Goal: Information Seeking & Learning: Check status

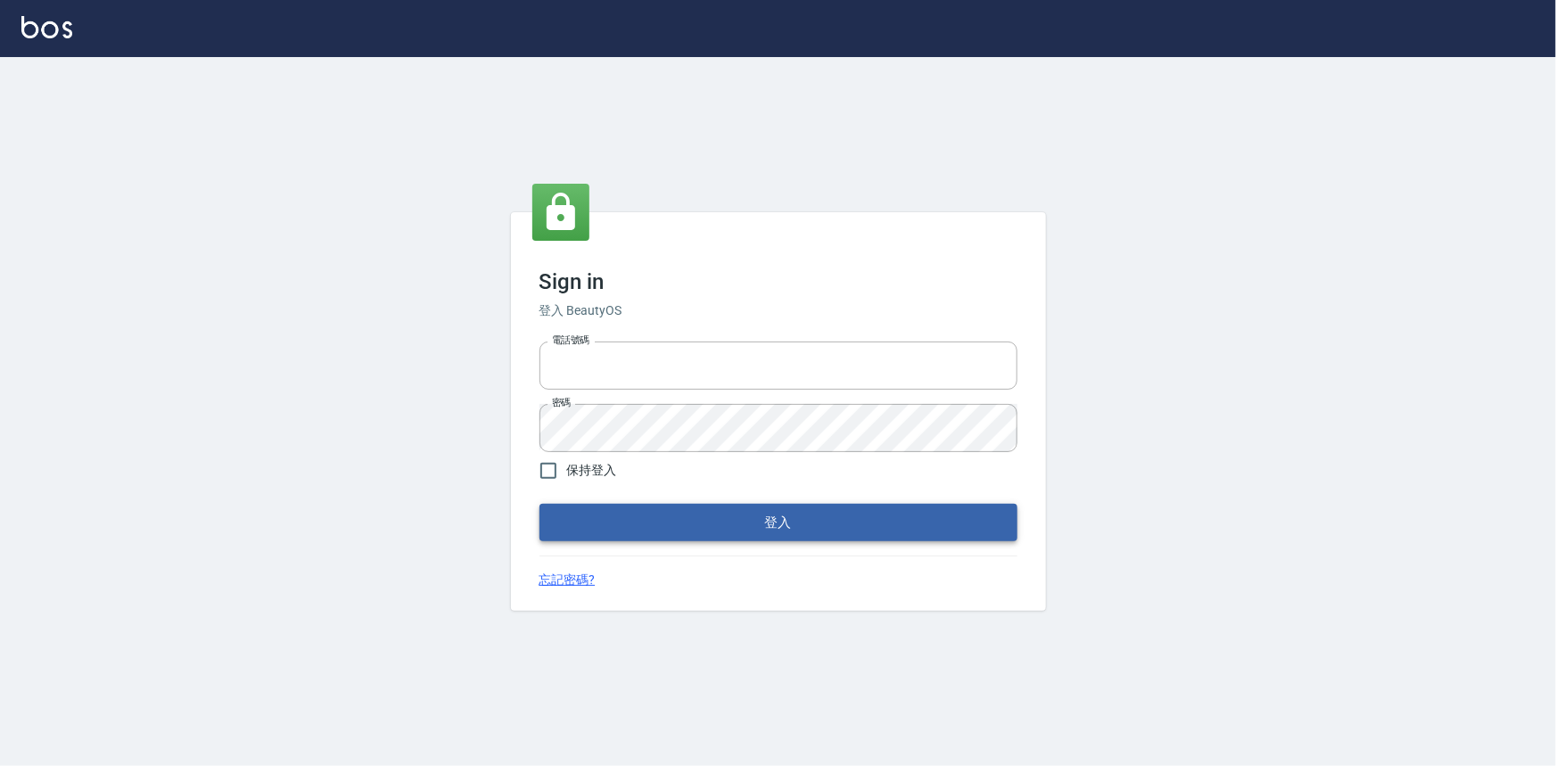
type input "0922670776"
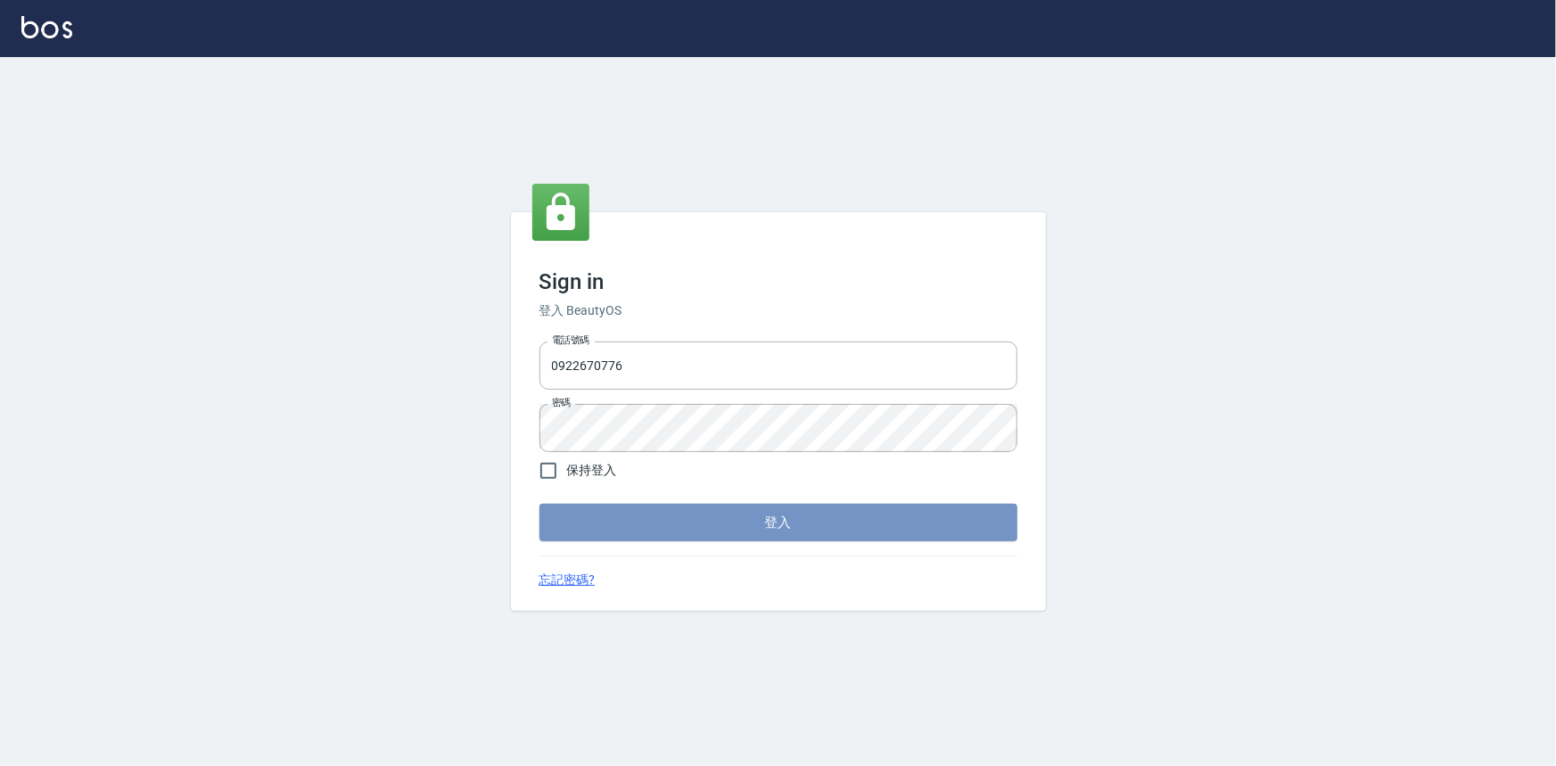
click at [589, 514] on button "登入" at bounding box center [778, 522] width 478 height 37
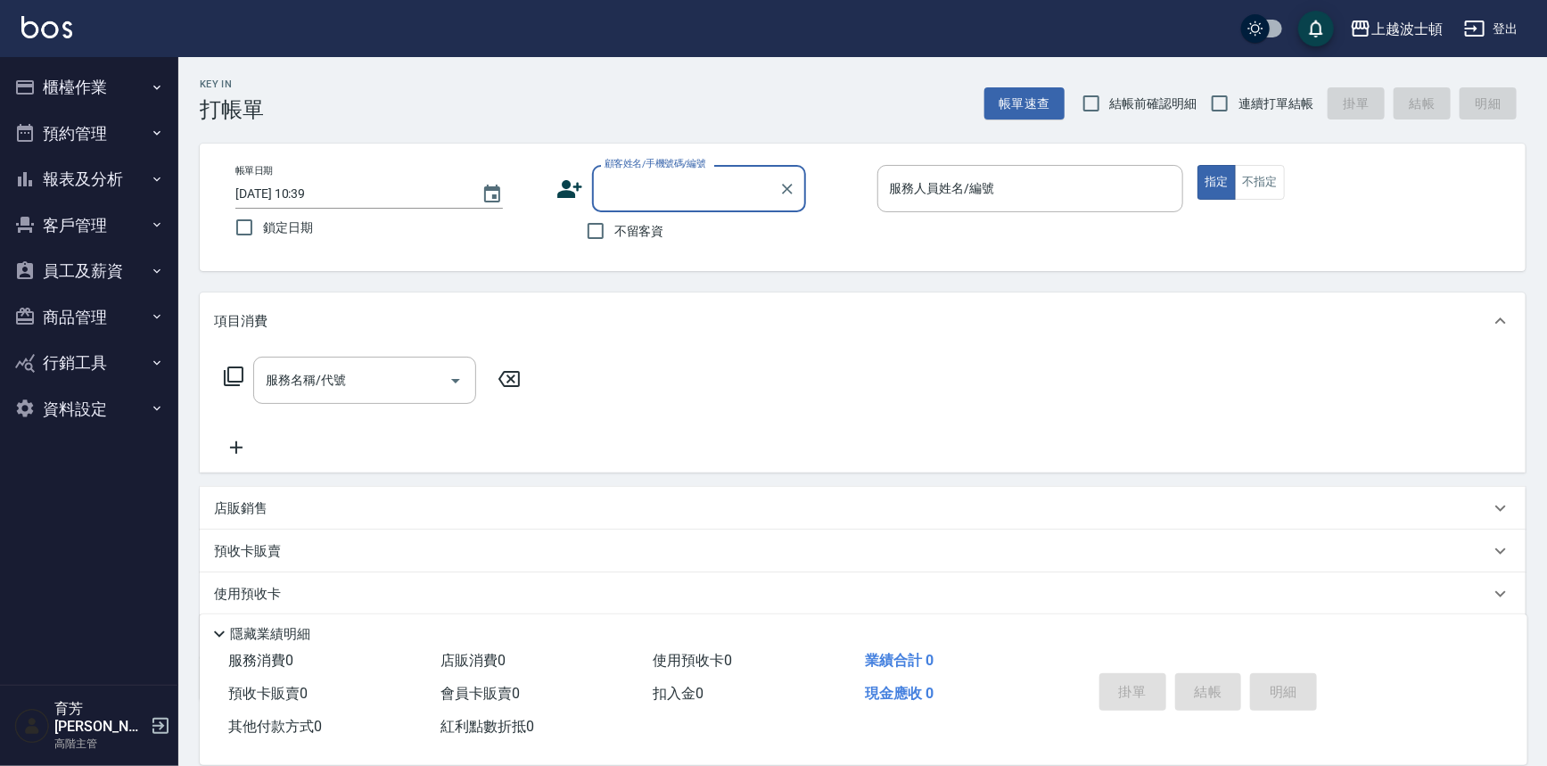
click at [100, 288] on button "員工及薪資" at bounding box center [89, 271] width 164 height 46
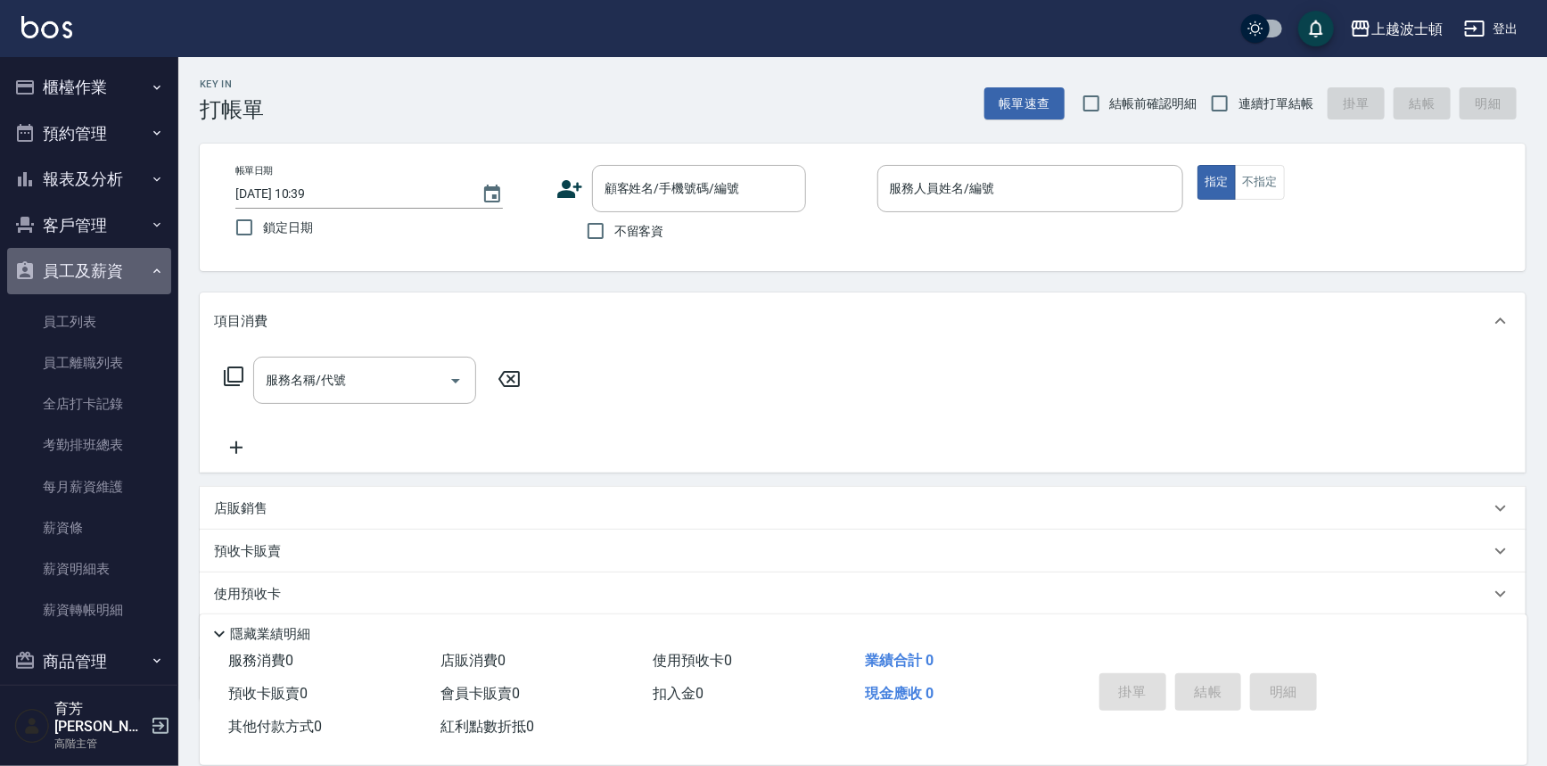
click at [107, 276] on button "員工及薪資" at bounding box center [89, 271] width 164 height 46
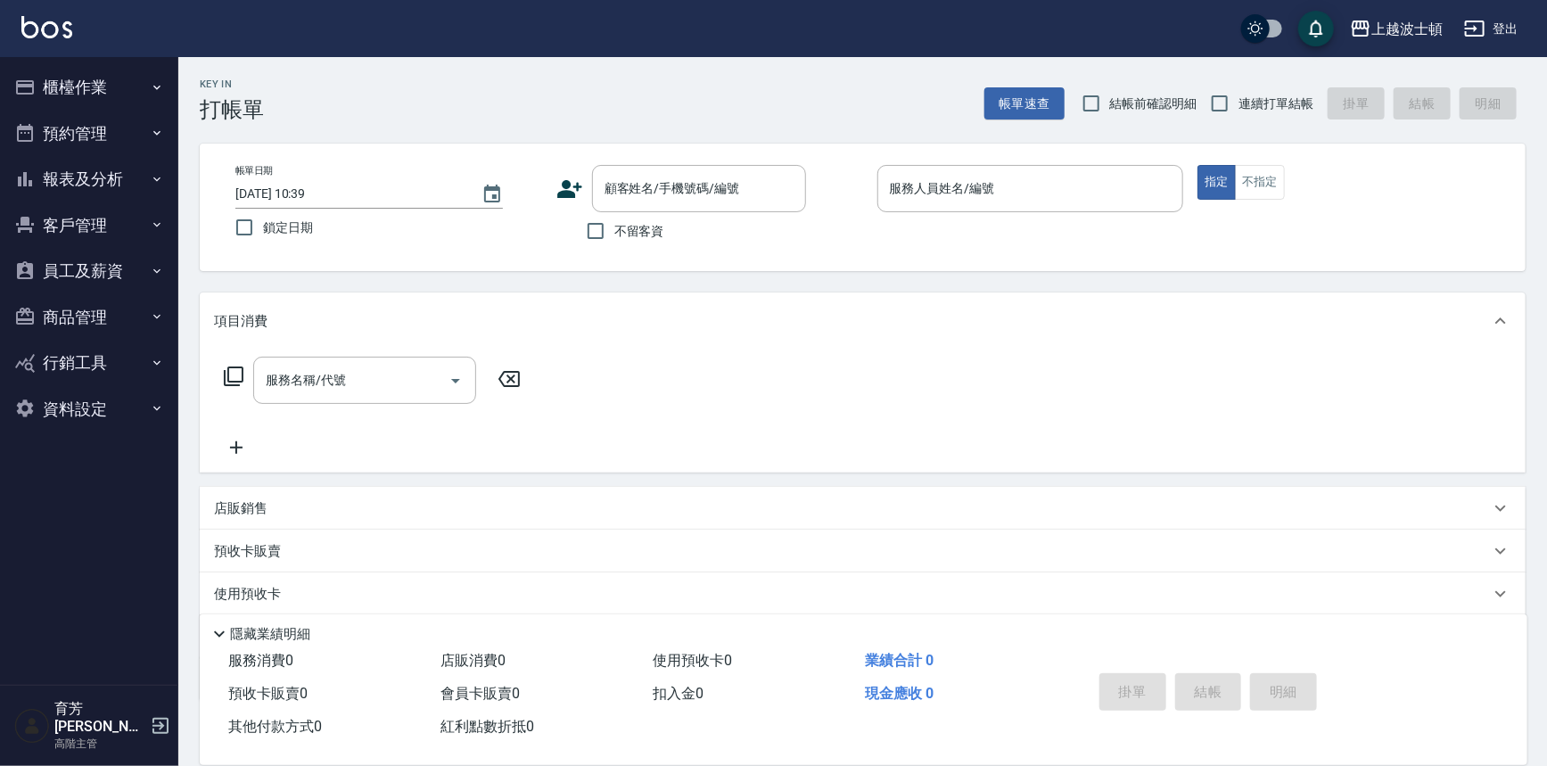
click at [117, 237] on button "客戶管理" at bounding box center [89, 225] width 164 height 46
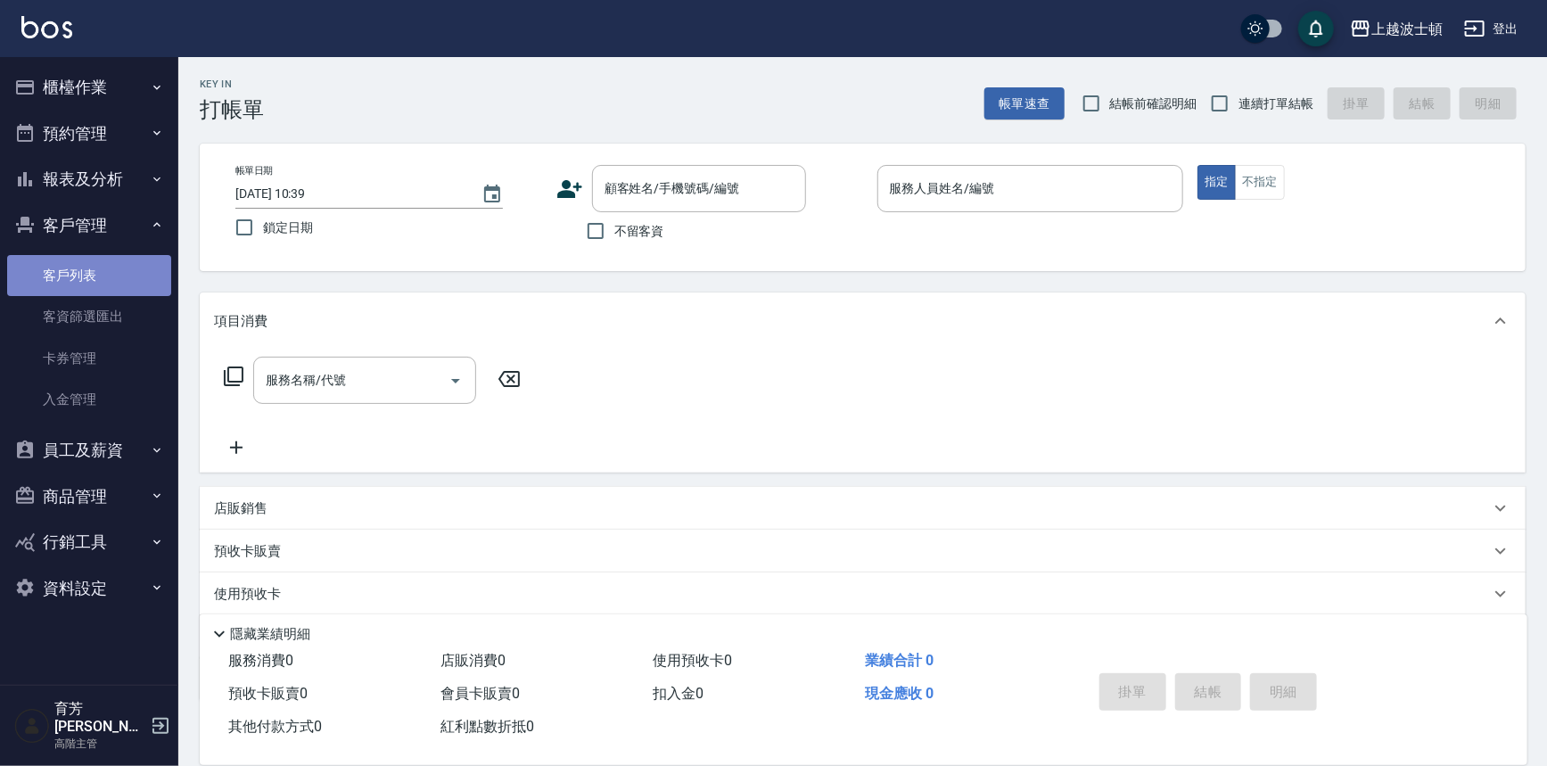
click at [121, 261] on link "客戶列表" at bounding box center [89, 275] width 164 height 41
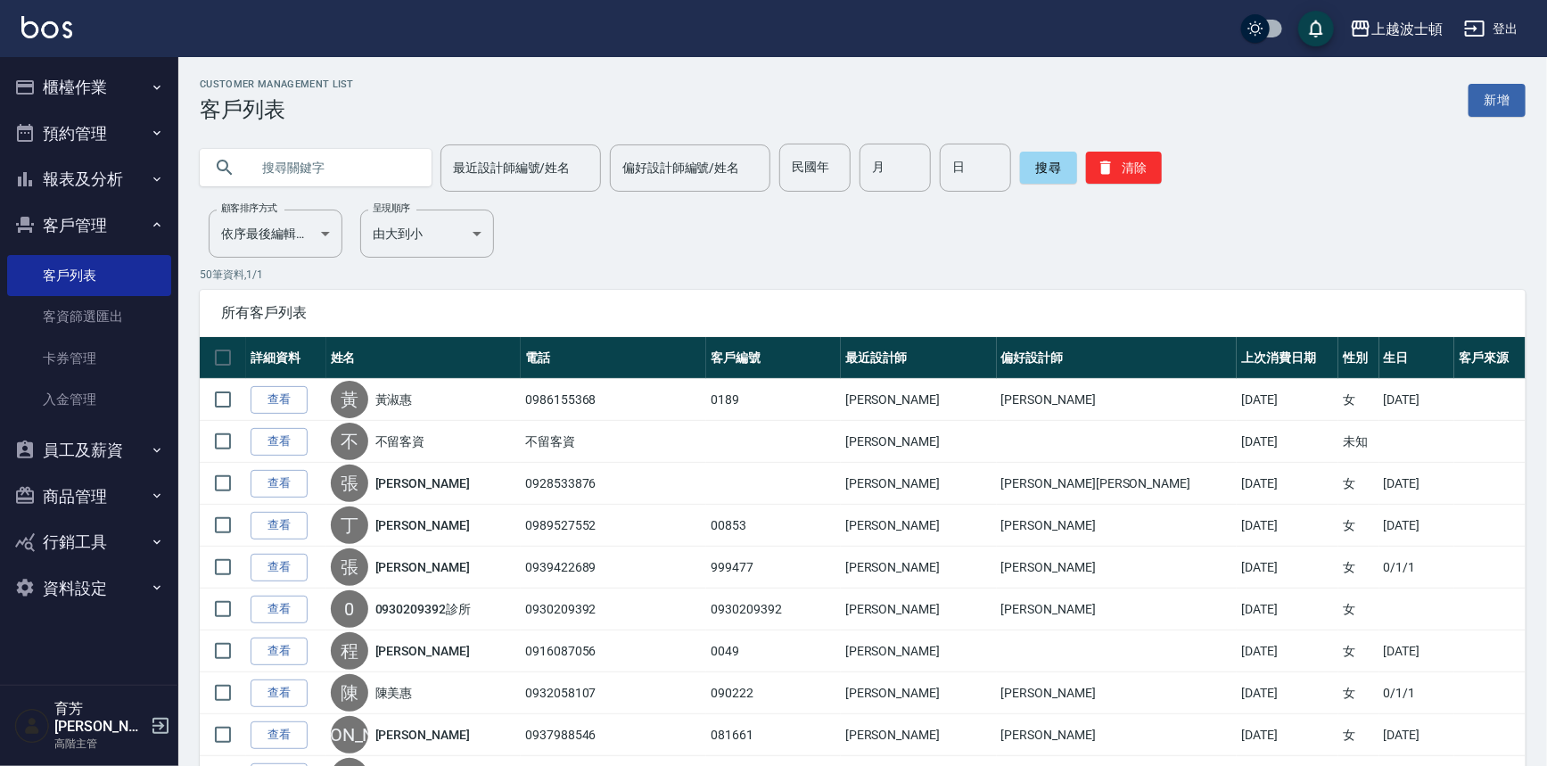
click at [359, 168] on input "text" at bounding box center [334, 168] width 168 height 48
type input "00730"
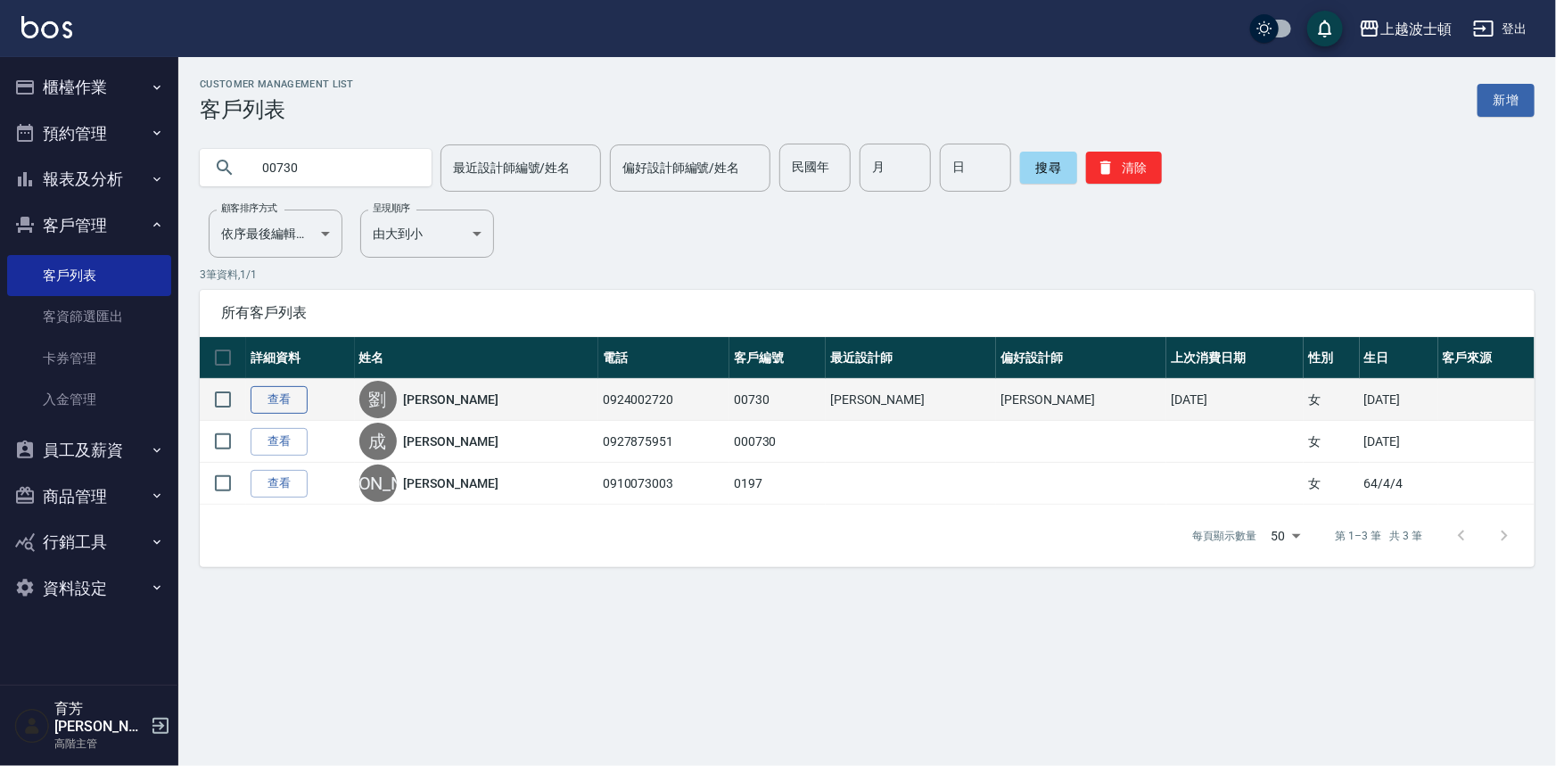
click at [295, 402] on link "查看" at bounding box center [278, 400] width 57 height 28
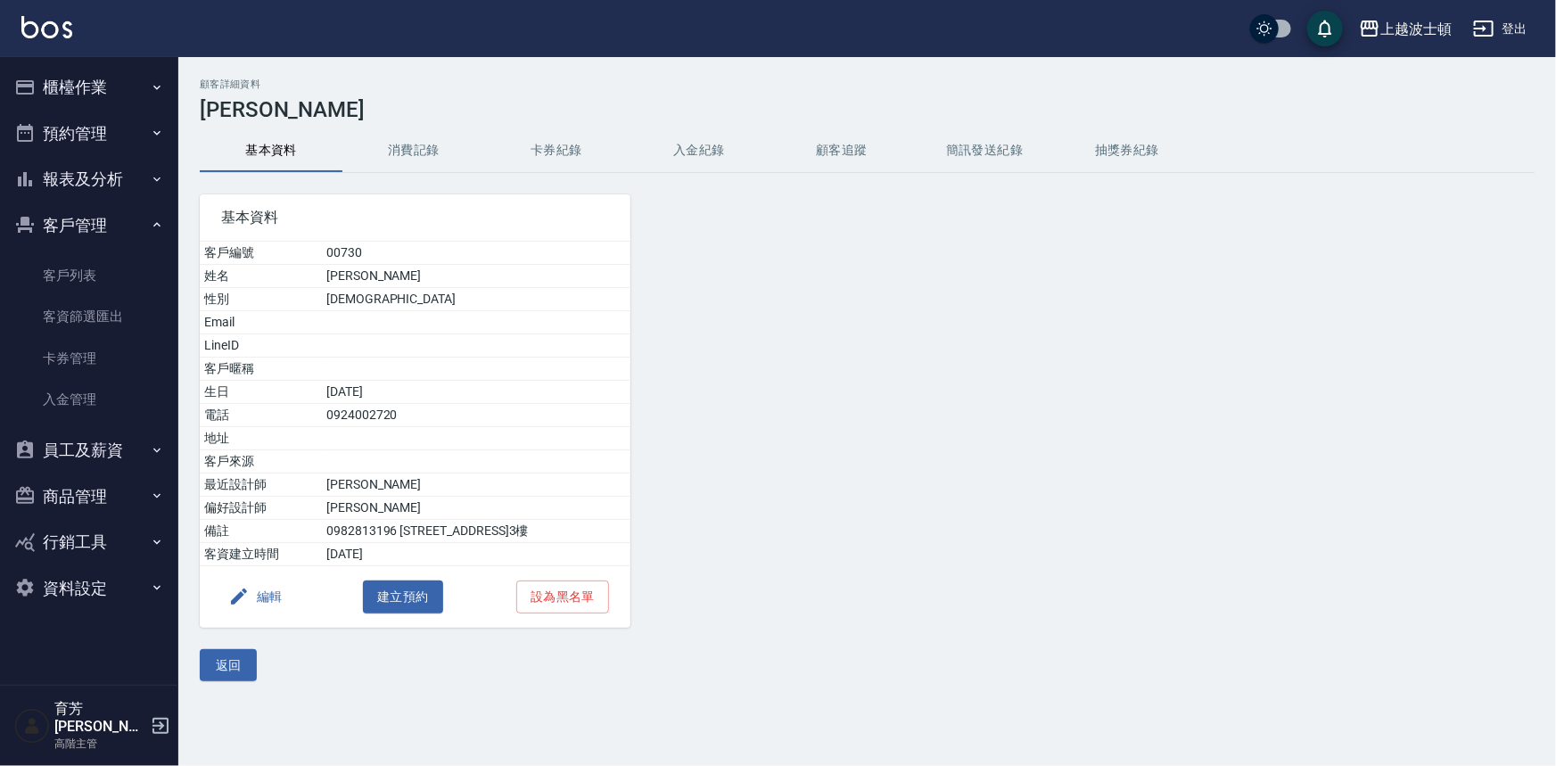
click at [396, 126] on div "顧客詳細資料 [PERSON_NAME] 基本資料 消費記錄 卡券紀錄 入金紀錄 顧客追蹤 簡訊發送紀錄 抽獎券紀錄 基本資料 客戶編號 00730 姓名 […" at bounding box center [866, 379] width 1377 height 603
click at [396, 156] on button "消費記錄" at bounding box center [413, 150] width 143 height 43
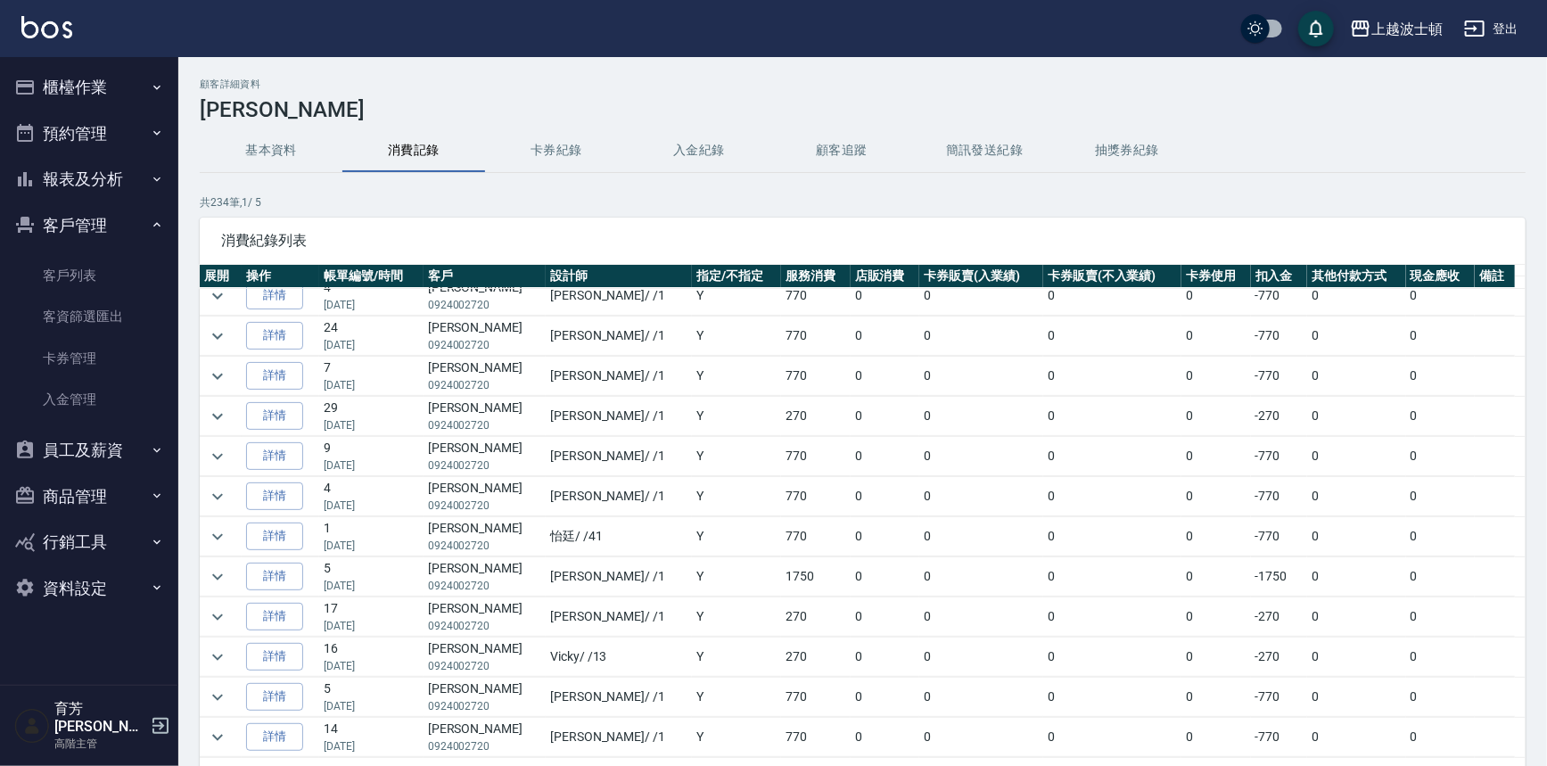
scroll to position [80, 0]
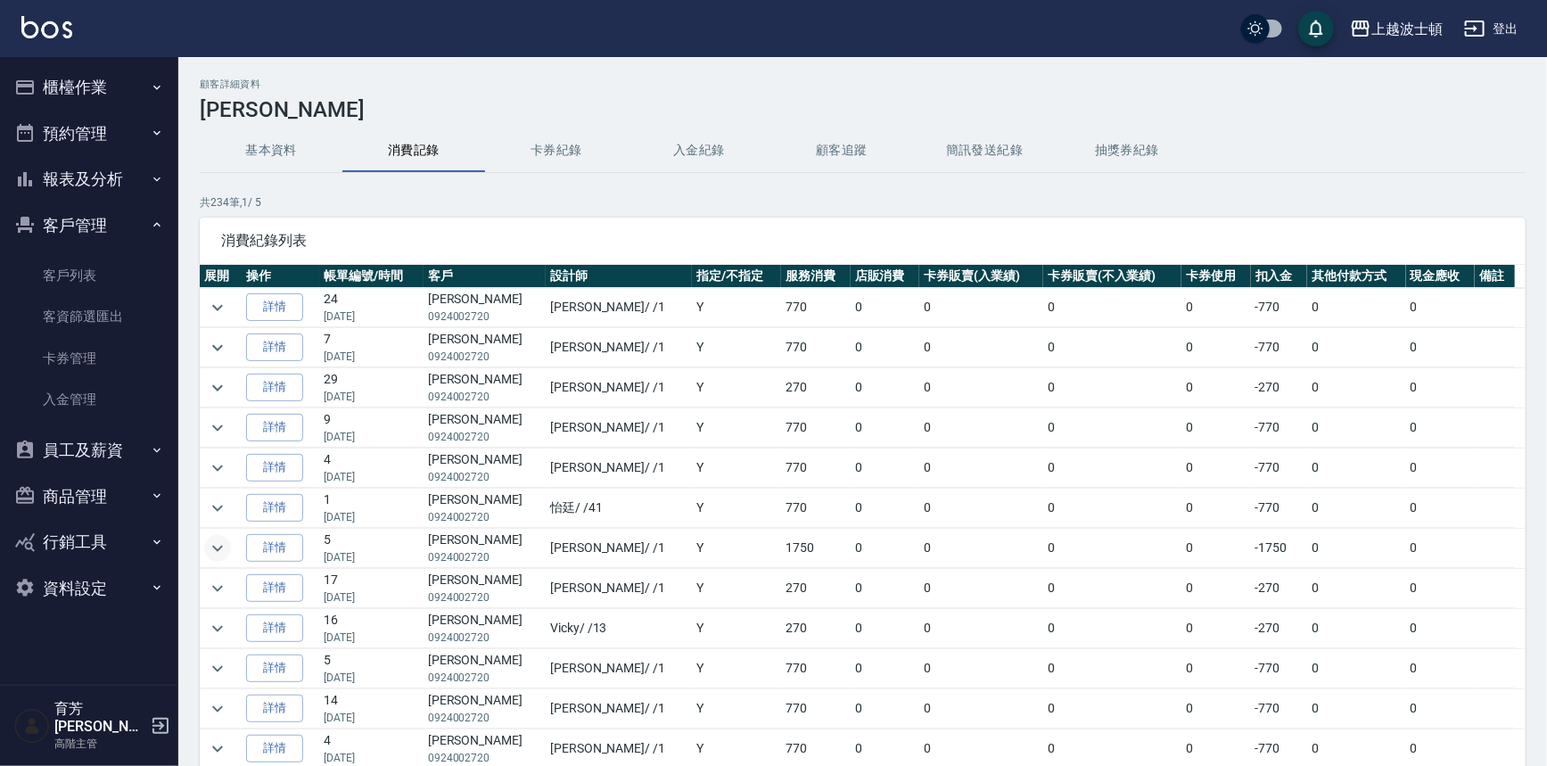
click at [216, 549] on icon "expand row" at bounding box center [217, 548] width 21 height 21
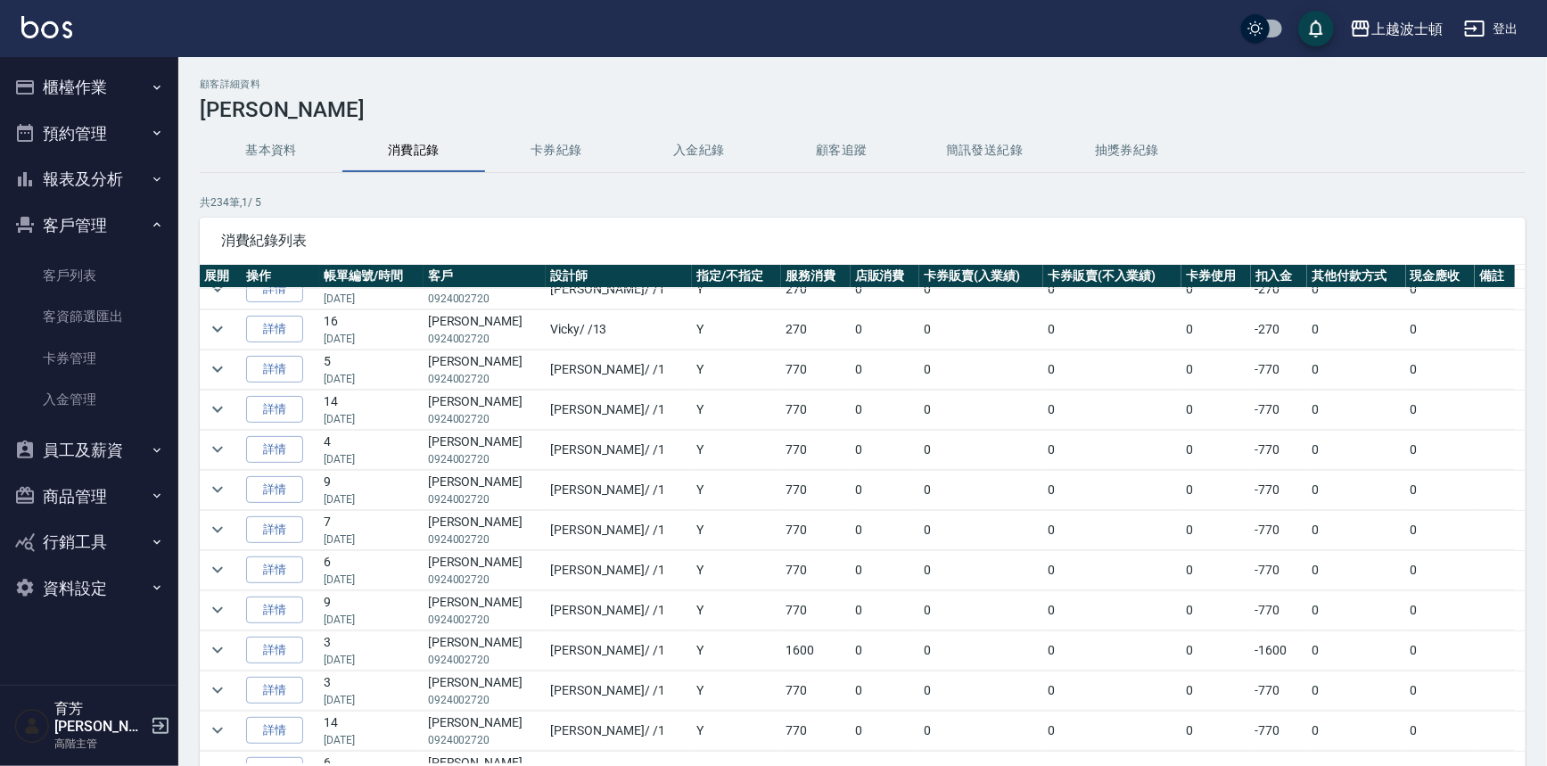
scroll to position [648, 0]
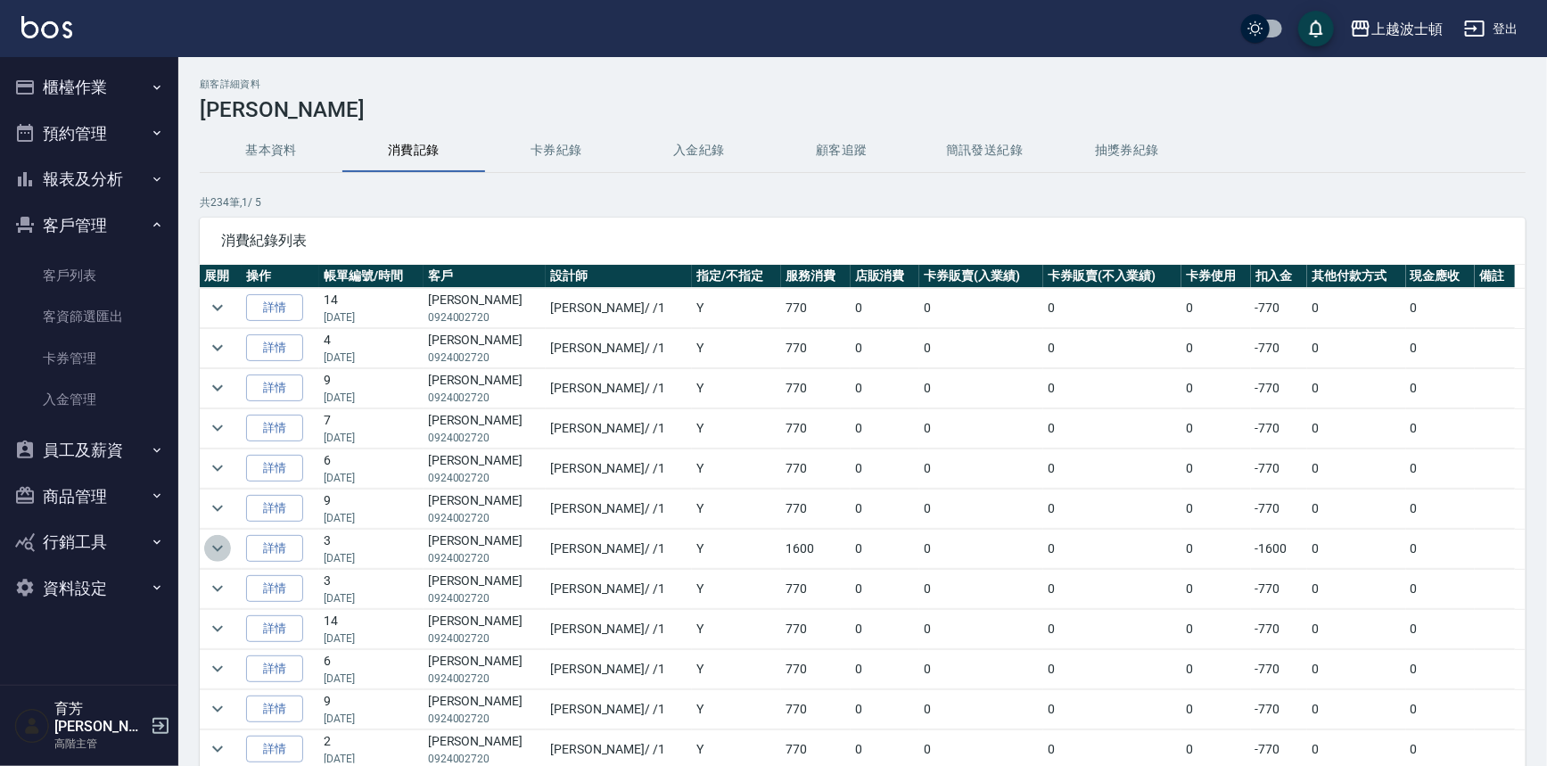
click at [221, 546] on icon "expand row" at bounding box center [217, 548] width 21 height 21
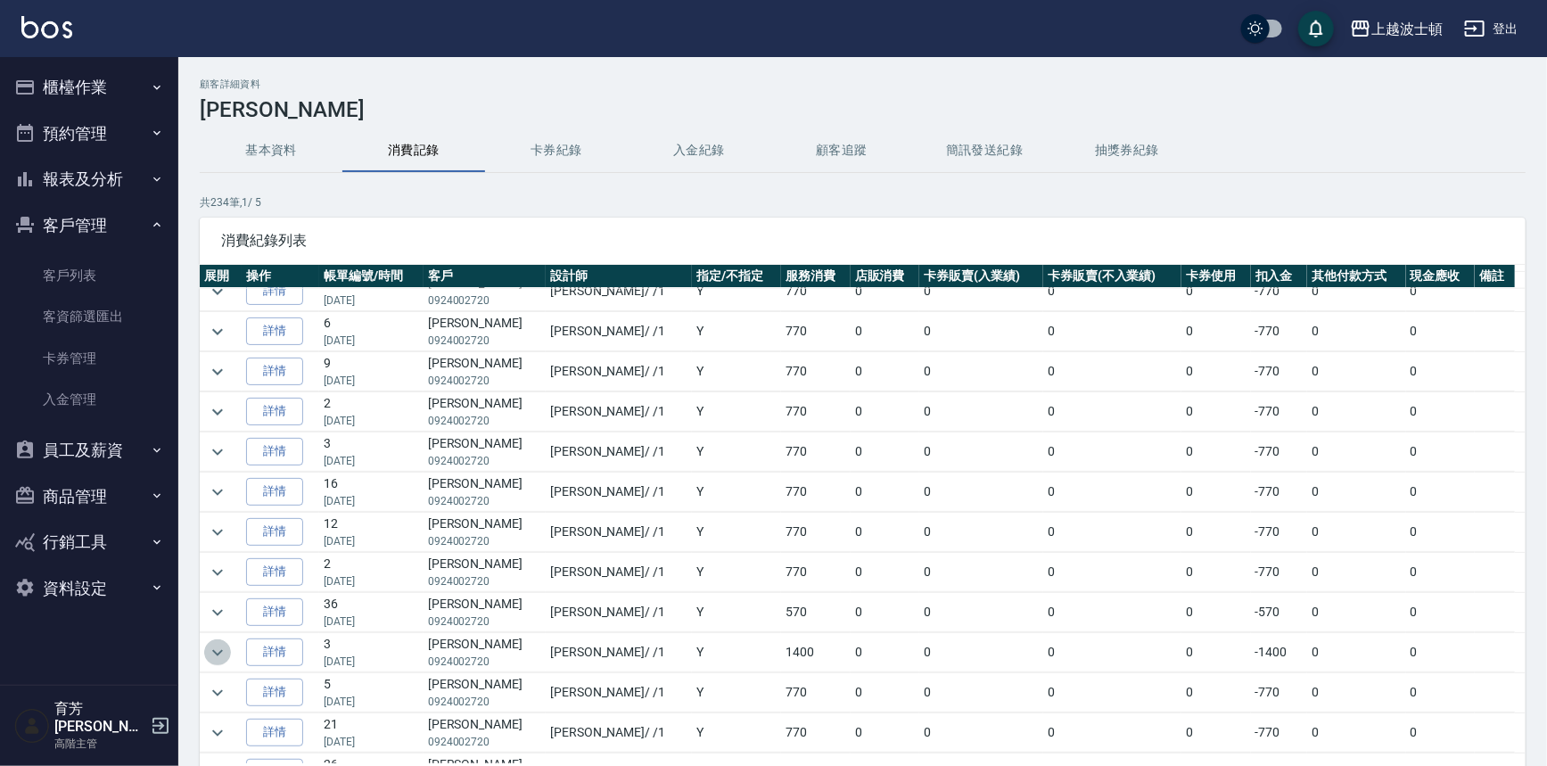
click at [225, 642] on icon "expand row" at bounding box center [217, 652] width 21 height 21
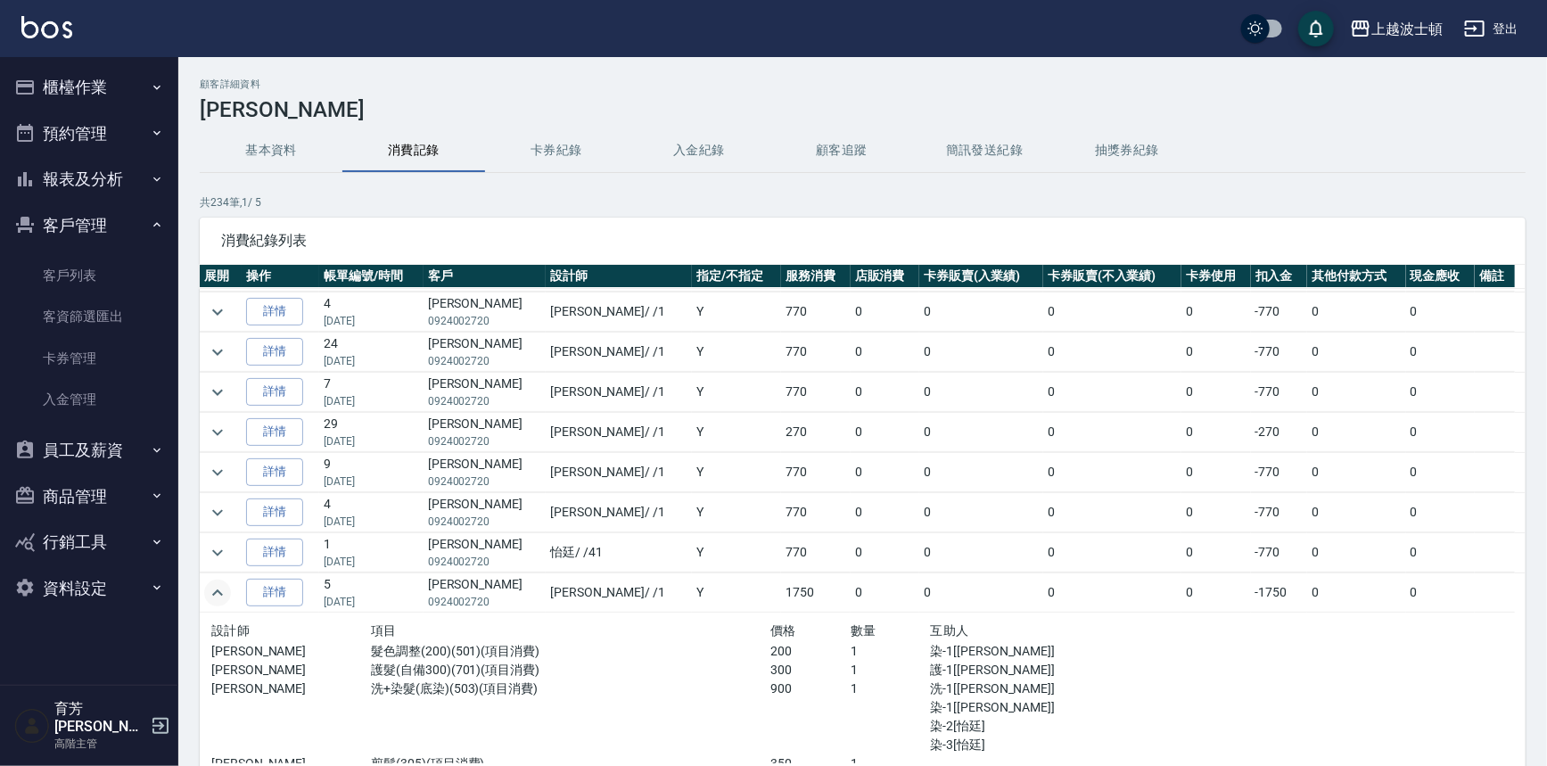
scroll to position [0, 0]
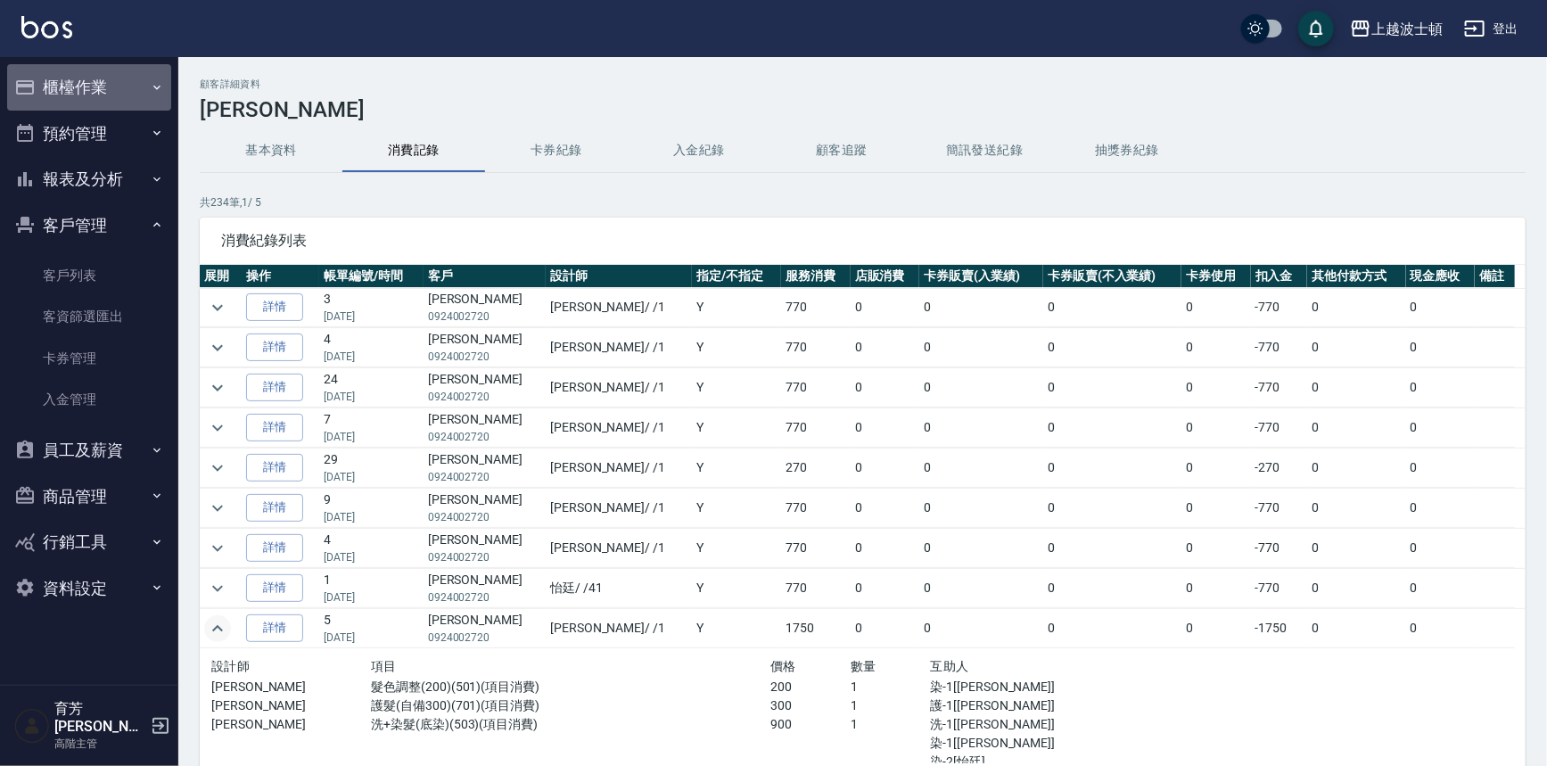
click at [62, 97] on button "櫃檯作業" at bounding box center [89, 87] width 164 height 46
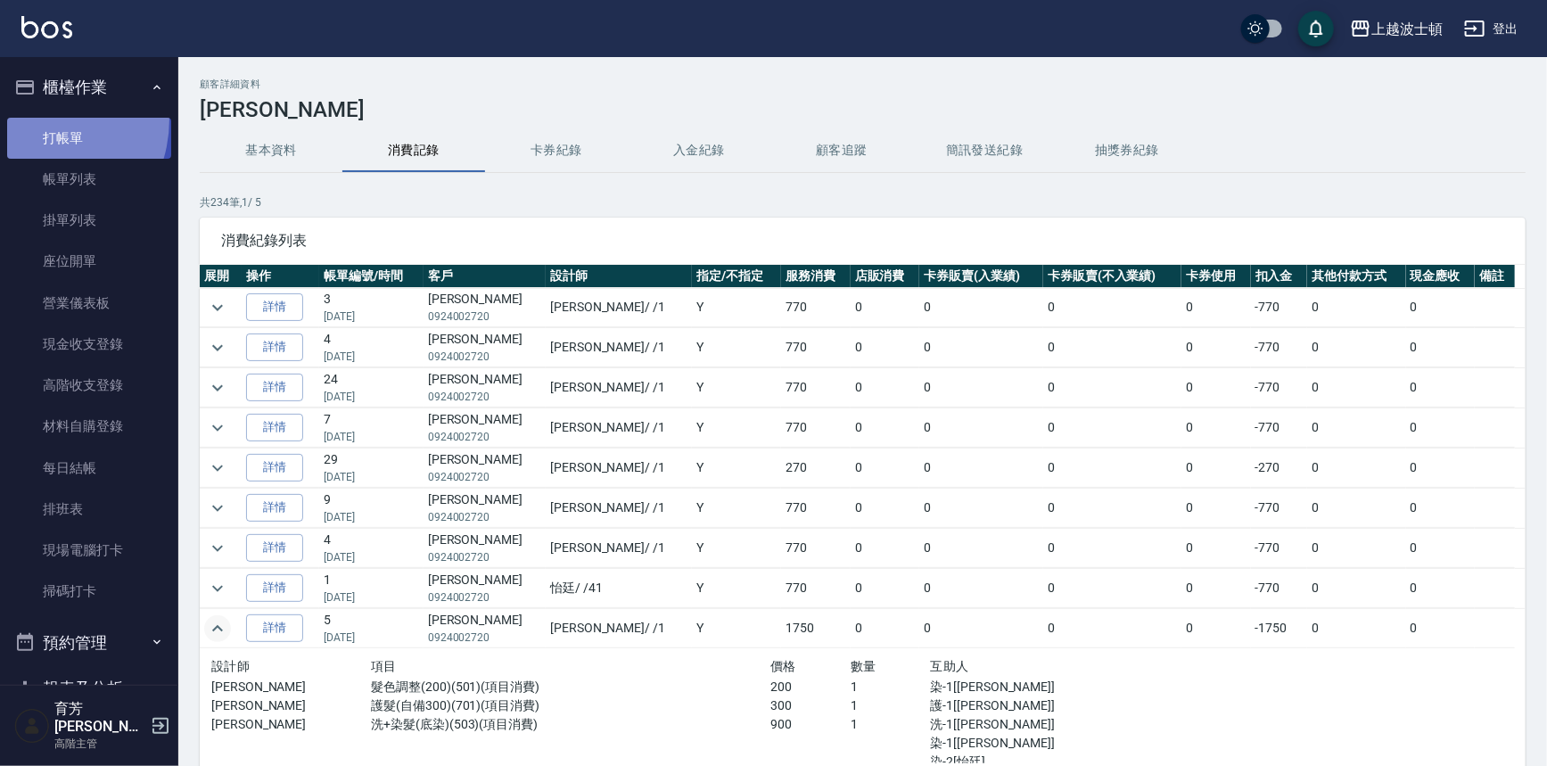
click at [28, 119] on link "打帳單" at bounding box center [89, 138] width 164 height 41
